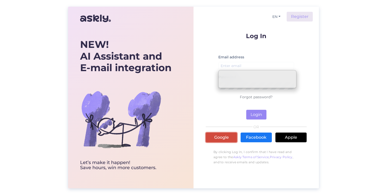
click at [226, 136] on link "Google" at bounding box center [221, 138] width 31 height 10
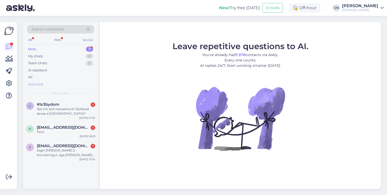
click at [39, 83] on div "Archived" at bounding box center [35, 84] width 15 height 5
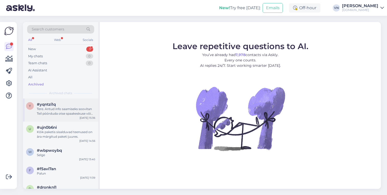
click at [64, 113] on div "Tere. Antud info saamiseks soovitan Teil pöörduda otse spaakeskuse või hotelli …" at bounding box center [66, 111] width 58 height 9
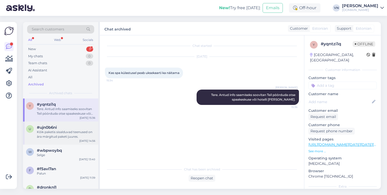
click at [67, 129] on div "#ujn0b6ni" at bounding box center [66, 127] width 58 height 5
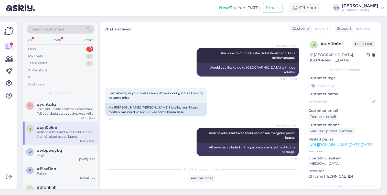
scroll to position [88, 0]
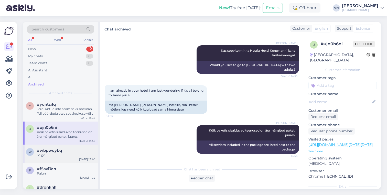
click at [67, 152] on div "#wbpwoybq" at bounding box center [66, 150] width 58 height 5
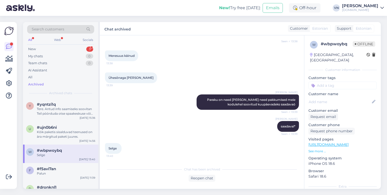
scroll to position [395, 0]
